Goal: Transaction & Acquisition: Purchase product/service

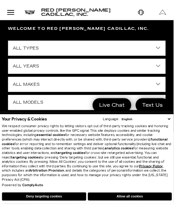
click at [92, 86] on select "All Makes Audi BMW Buick Cadillac Chevrolet Ford Honda Jeep Land Rover Lexus Me…" at bounding box center [88, 87] width 161 height 16
select select "Cadillac"
click at [155, 51] on select "All Types New Used Certified Used Demo" at bounding box center [88, 50] width 161 height 16
select select "New"
click at [68, 205] on button "Deny targeting cookies" at bounding box center [45, 201] width 87 height 9
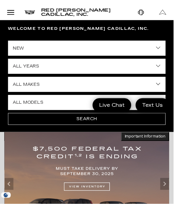
click at [111, 70] on select "All Years 2026 2025 2024" at bounding box center [88, 68] width 161 height 16
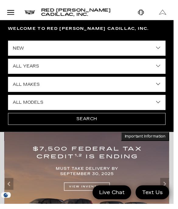
select select "2025"
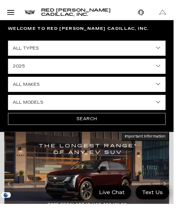
click at [104, 83] on select "All Makes Cadillac" at bounding box center [88, 87] width 161 height 16
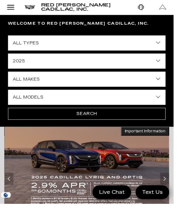
click at [121, 88] on select "All Makes Cadillac" at bounding box center [88, 82] width 161 height 16
click at [93, 84] on select "All Makes Cadillac" at bounding box center [88, 82] width 161 height 16
select select "Cadillac"
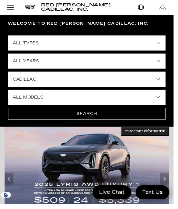
click at [162, 99] on select "All Models CT4 Escalade Escalade ESV ESCALADE IQ LYRIQ OPTIQ XT5 XT6" at bounding box center [88, 100] width 161 height 16
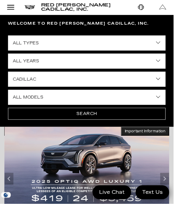
select select "CT4"
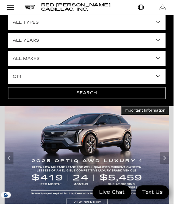
scroll to position [35, 0]
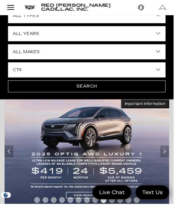
click at [97, 93] on button "Search" at bounding box center [88, 88] width 161 height 12
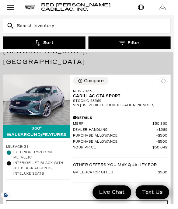
scroll to position [101, 0]
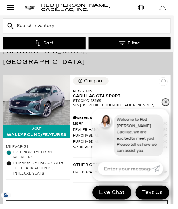
click at [173, 108] on link "✕" at bounding box center [169, 104] width 7 height 7
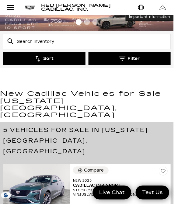
scroll to position [0, 0]
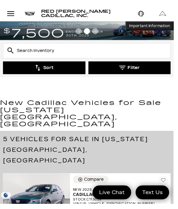
click at [57, 72] on button "Sort" at bounding box center [45, 69] width 85 height 13
click at [62, 70] on button "Sort" at bounding box center [45, 69] width 85 height 13
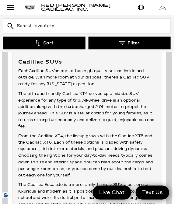
scroll to position [2245, 0]
